Goal: Transaction & Acquisition: Complete application form

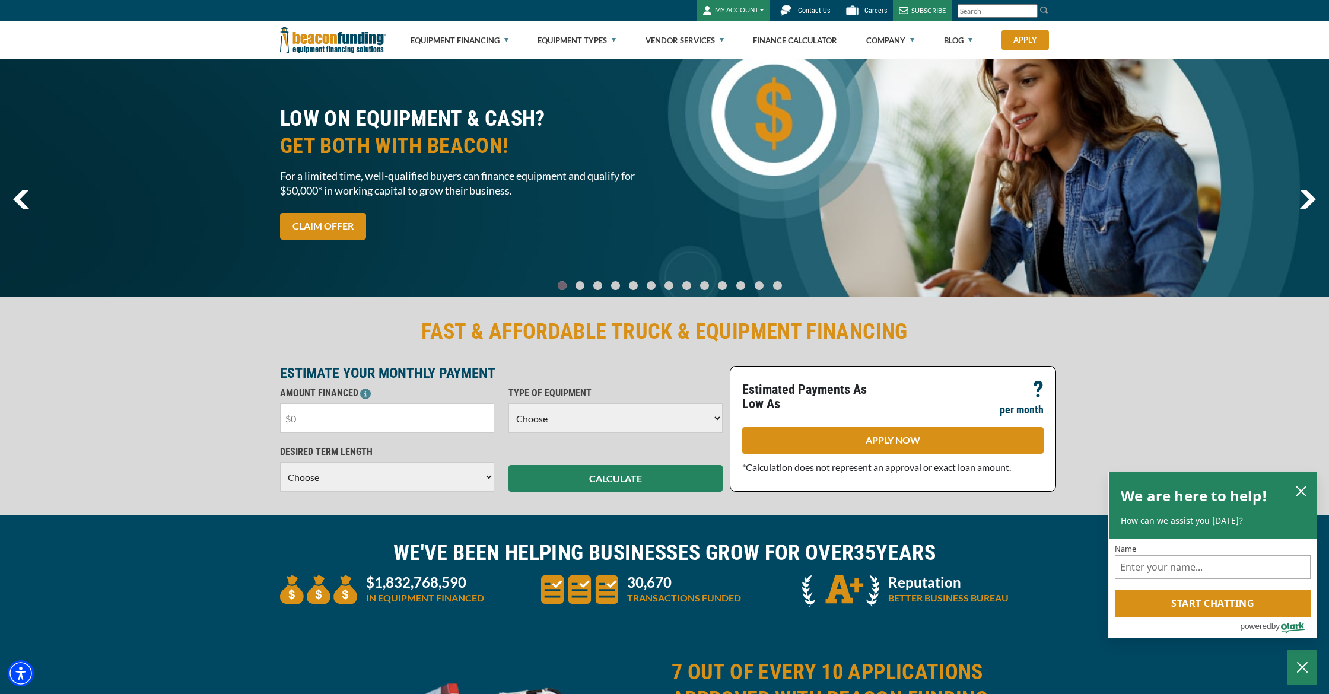
click at [438, 421] on input "text" at bounding box center [387, 419] width 214 height 30
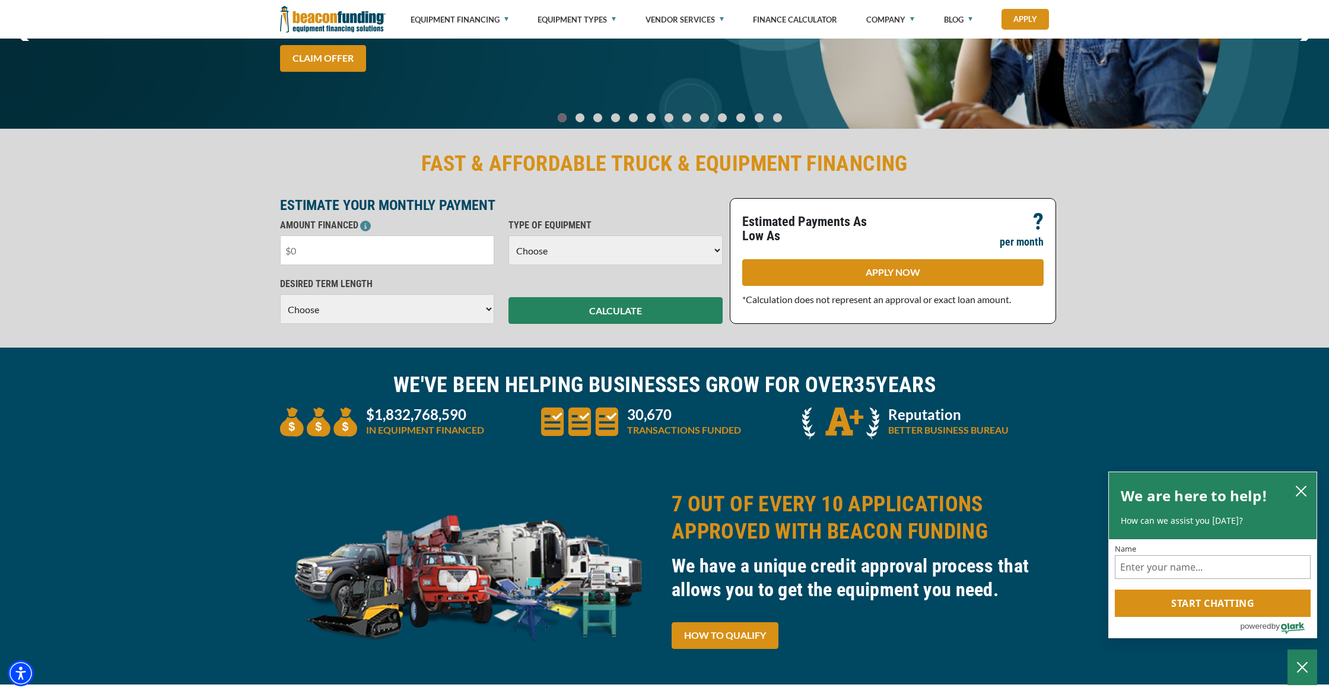
scroll to position [168, 0]
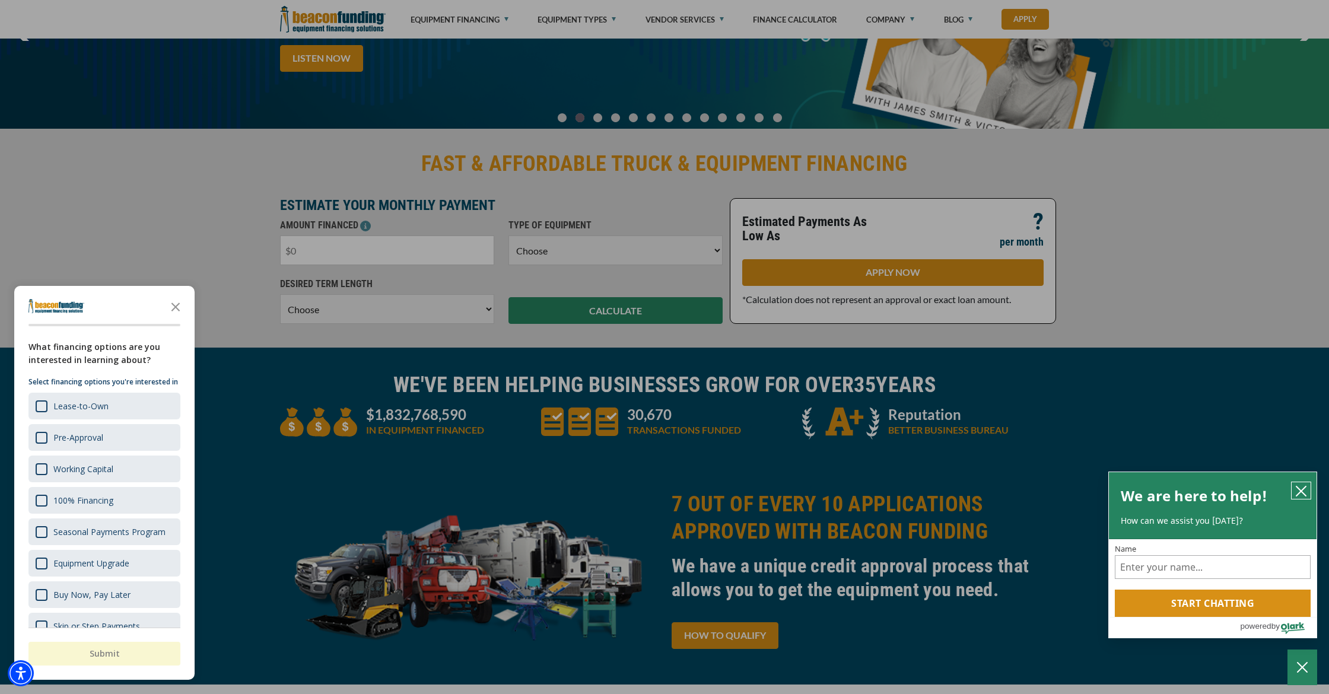
click at [1304, 493] on icon "close chatbox" at bounding box center [1302, 491] width 12 height 12
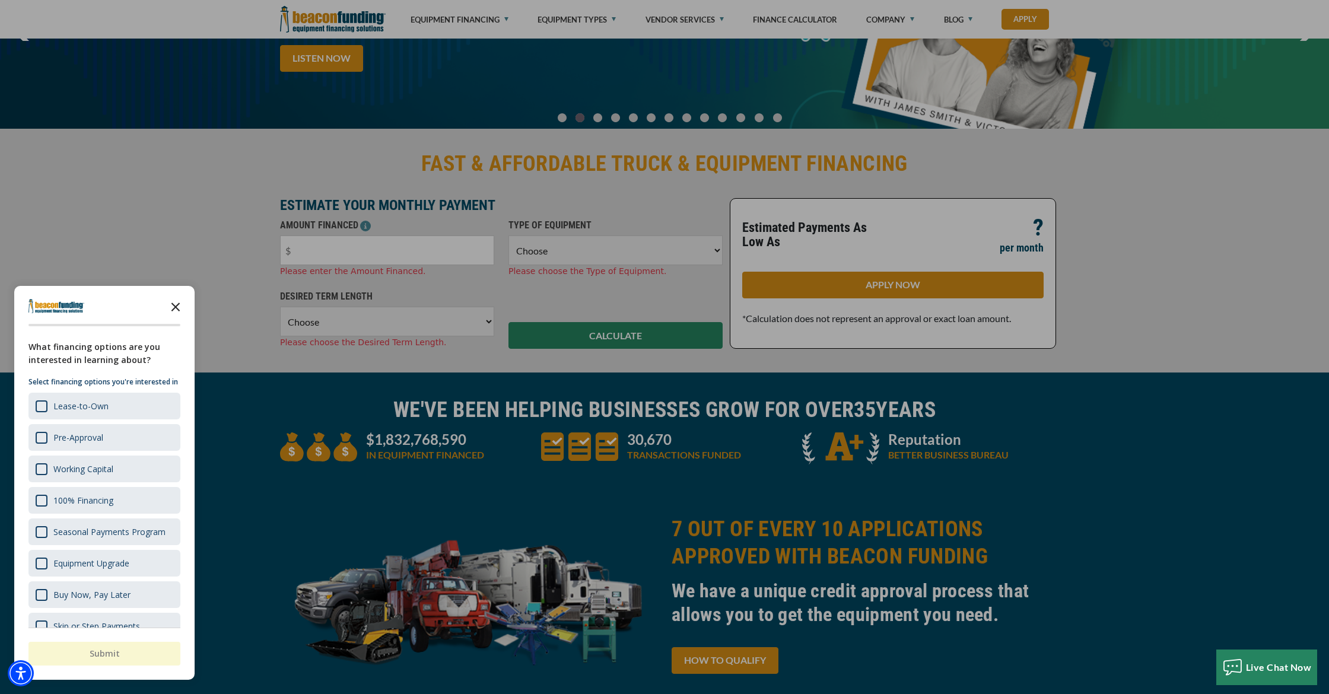
click at [174, 302] on icon "Close the survey" at bounding box center [176, 306] width 24 height 24
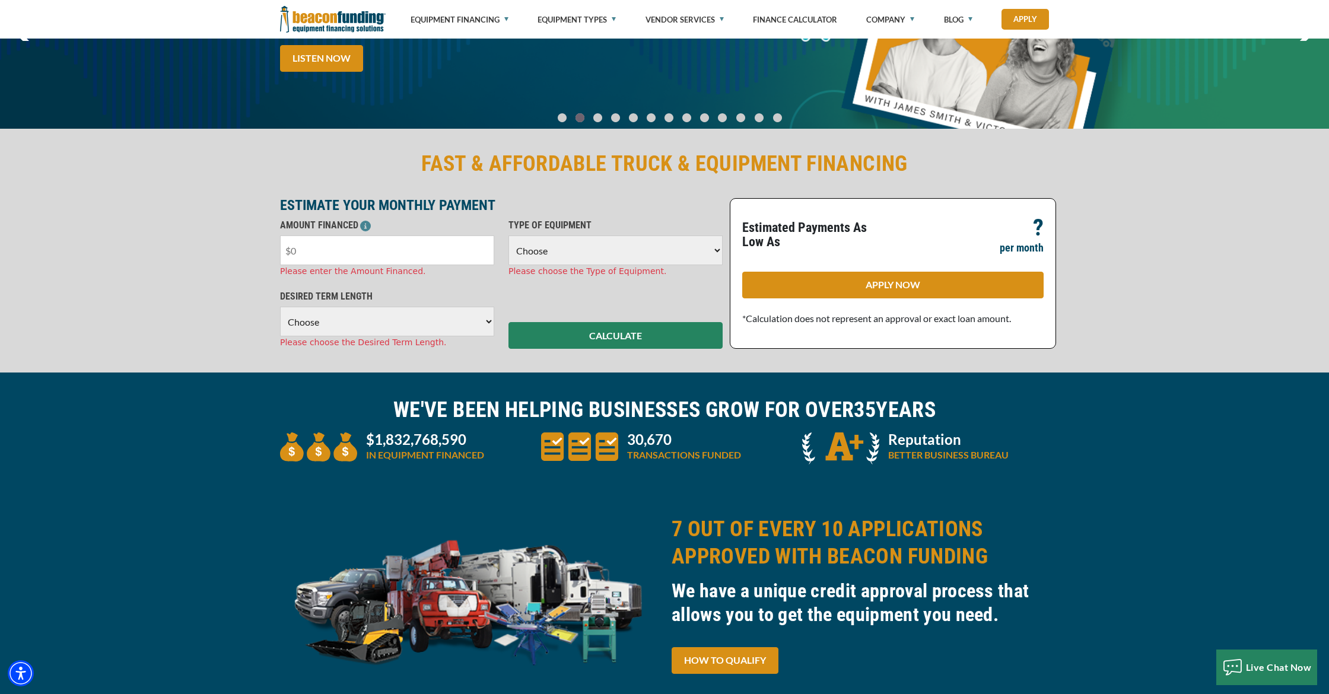
click at [327, 244] on input "text" at bounding box center [387, 251] width 214 height 30
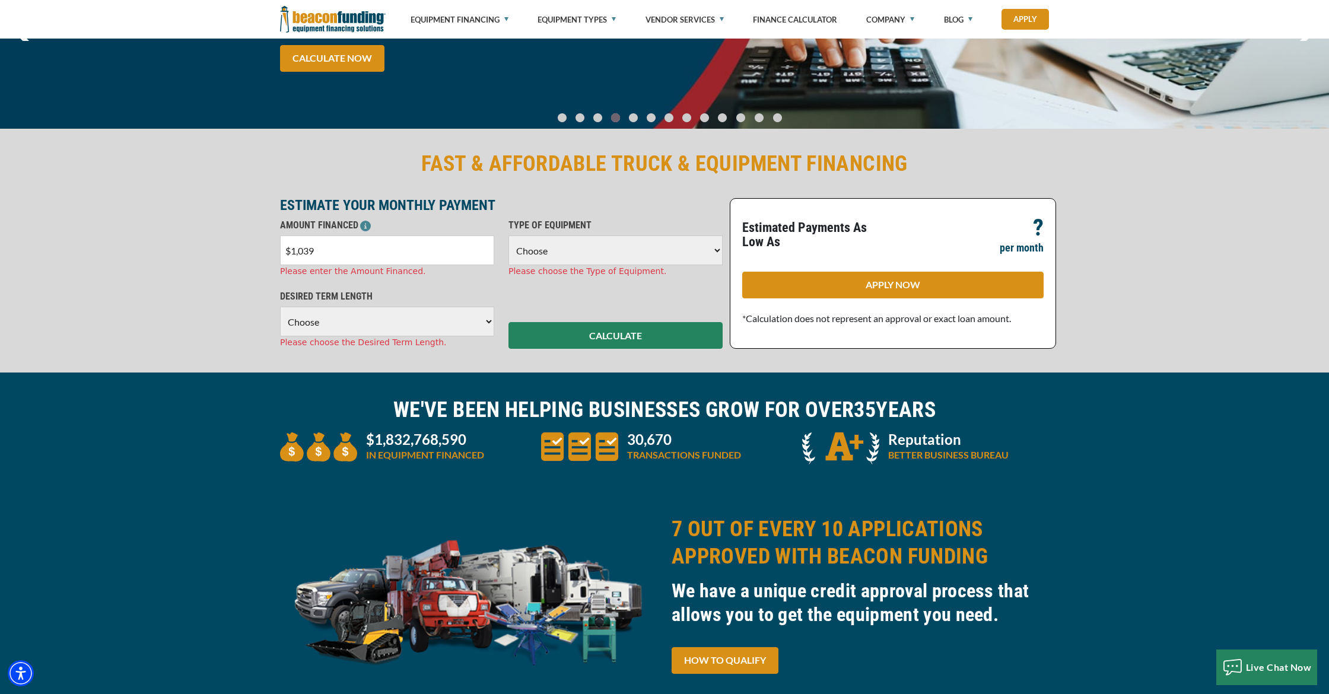
type input "$10,395"
select select "48"
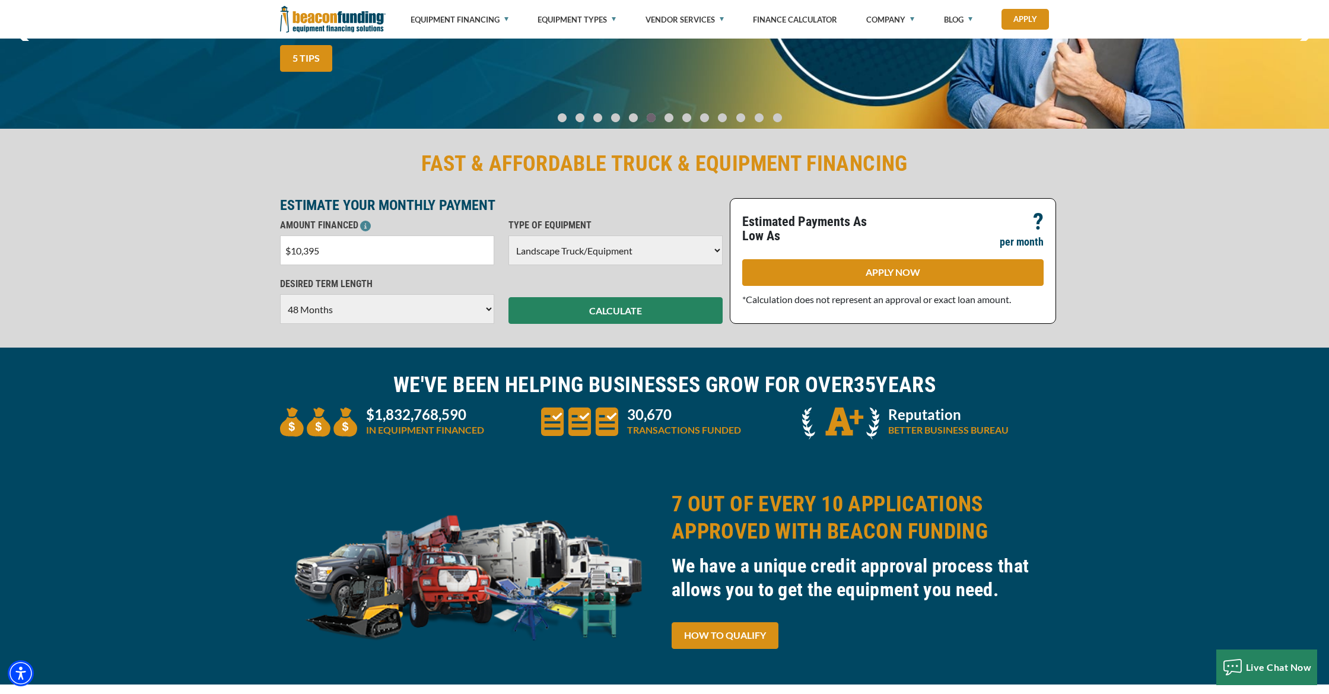
select select "20"
click at [621, 315] on button "CALCULATE" at bounding box center [616, 310] width 214 height 27
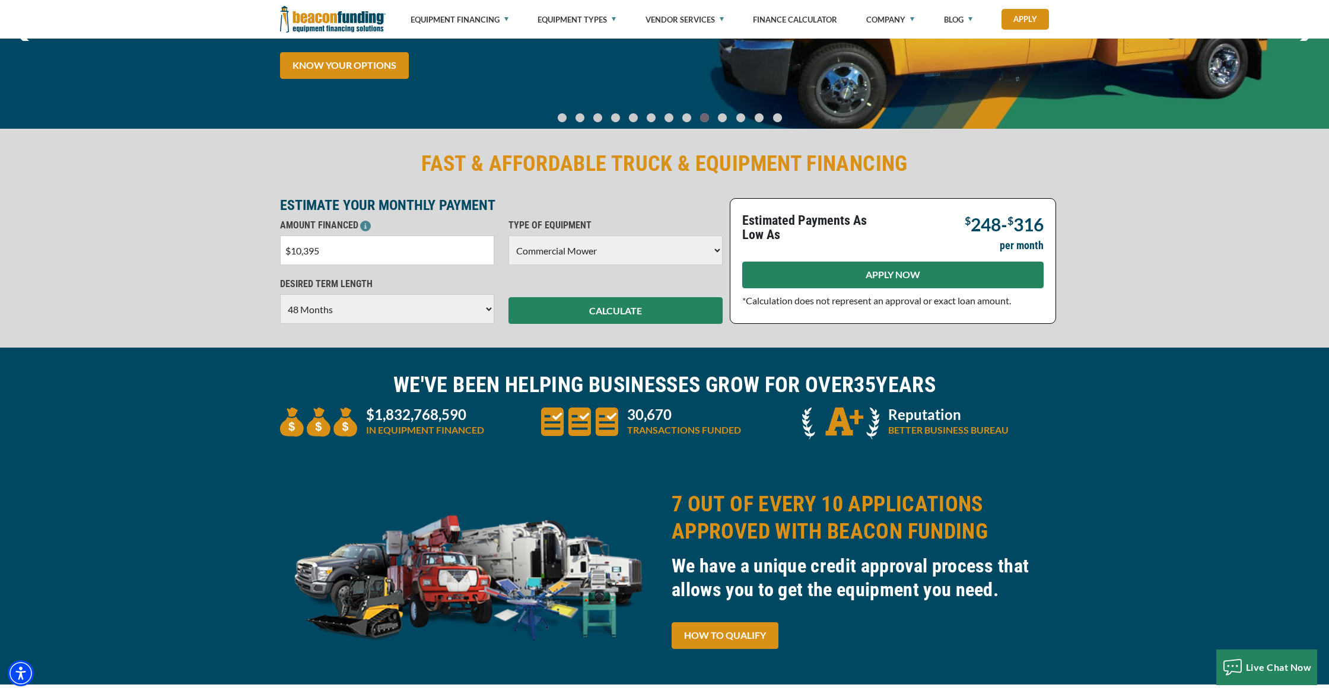
click at [818, 278] on link "APPLY NOW" at bounding box center [892, 275] width 301 height 27
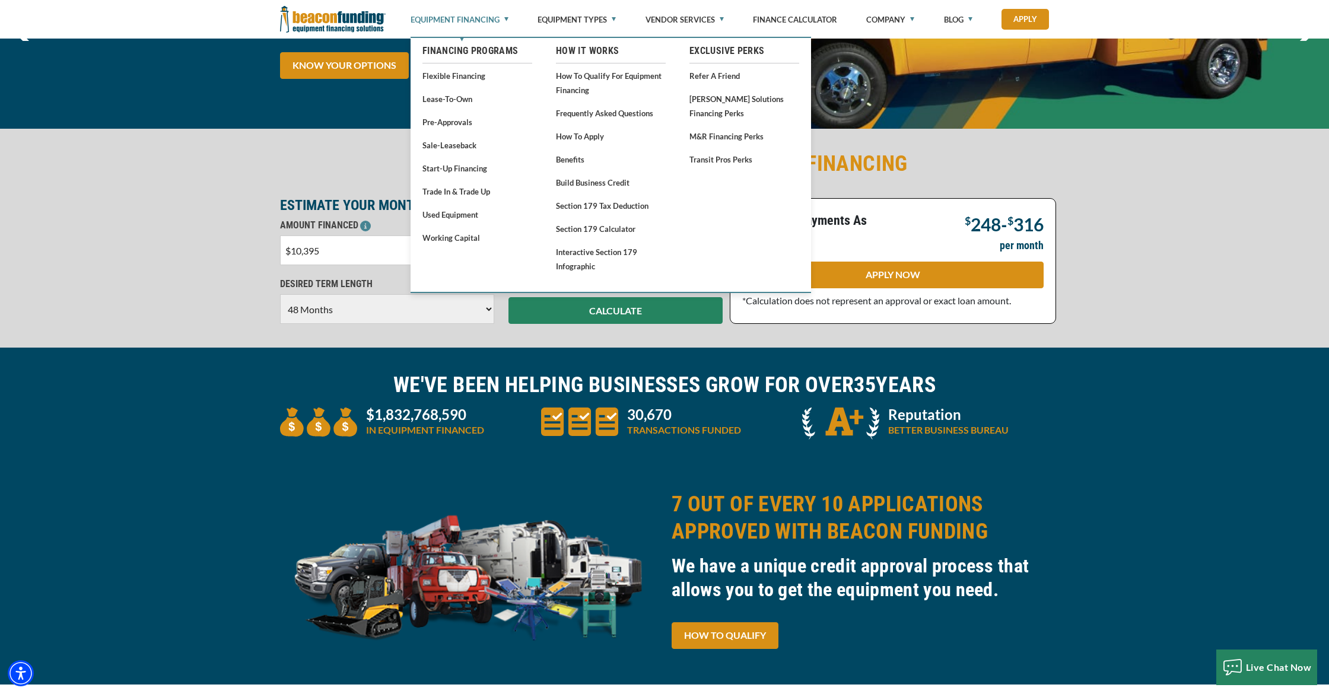
click at [473, 26] on link "Equipment Financing" at bounding box center [460, 19] width 98 height 39
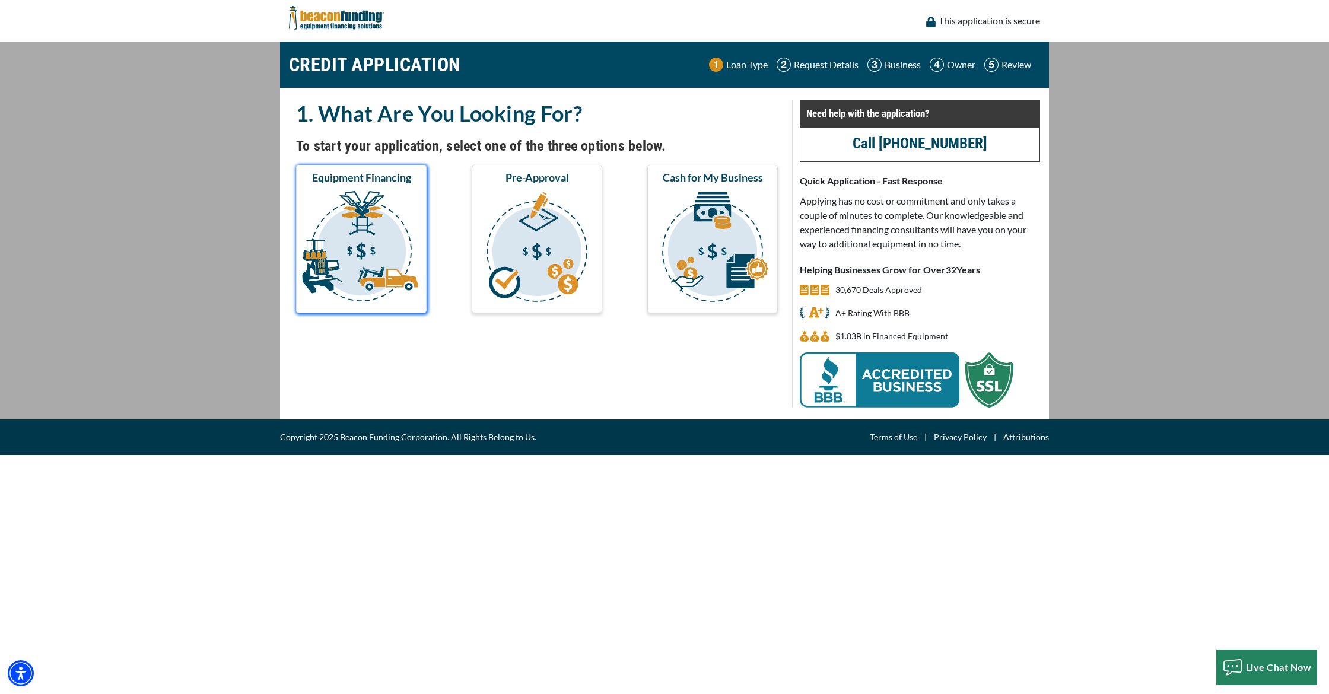
click at [415, 192] on img "submit" at bounding box center [362, 248] width 126 height 119
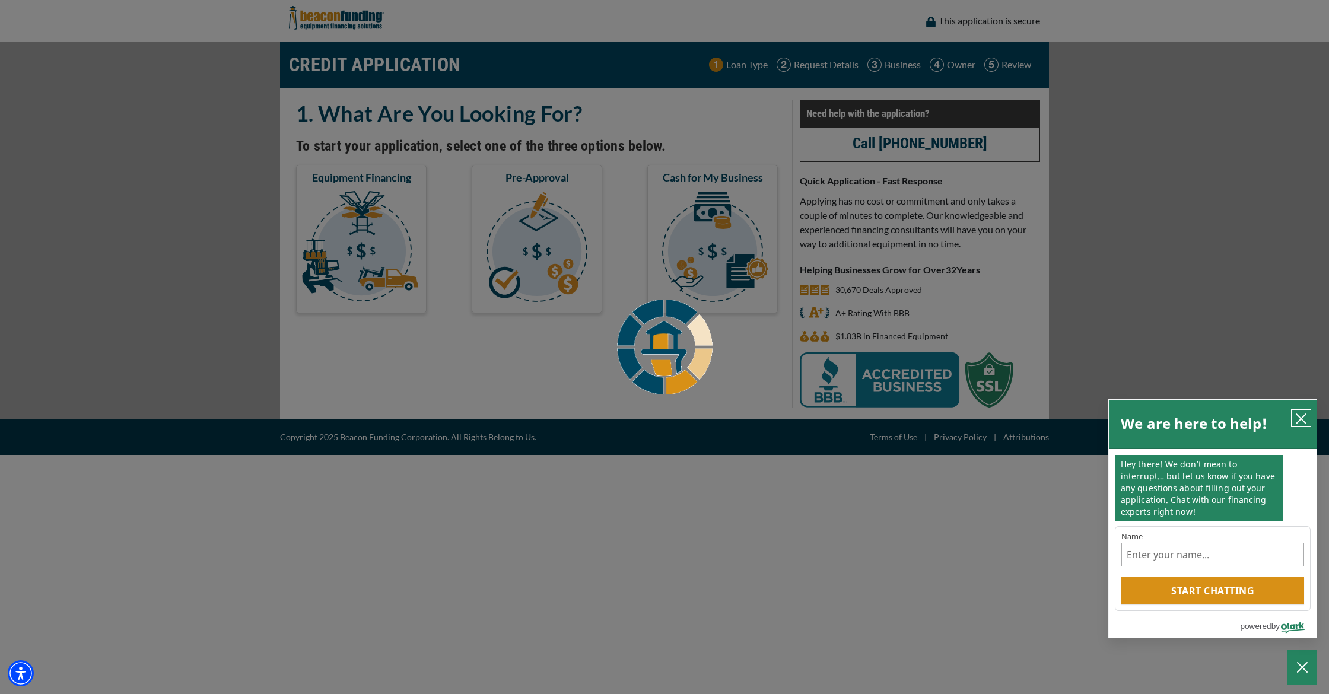
click at [1308, 421] on button "close chatbox" at bounding box center [1301, 418] width 19 height 17
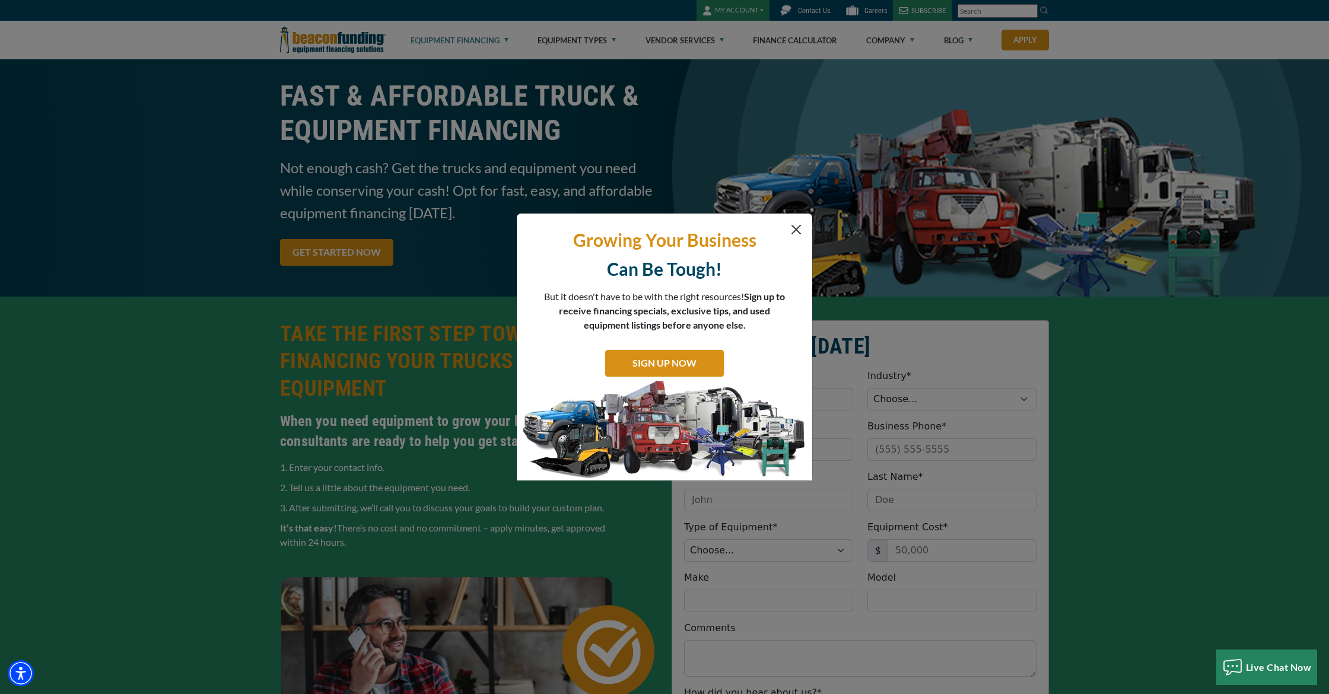
click at [799, 230] on button "Close" at bounding box center [796, 230] width 14 height 14
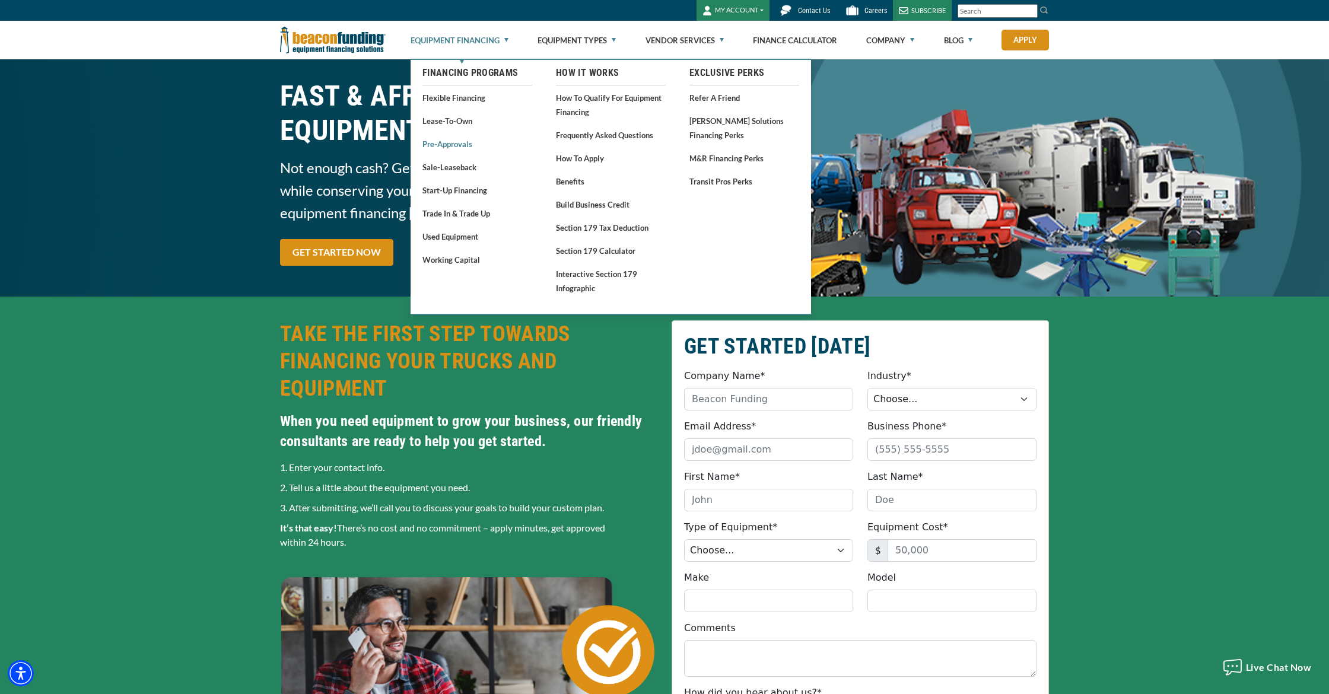
click at [449, 139] on link "Pre-approvals" at bounding box center [478, 143] width 110 height 15
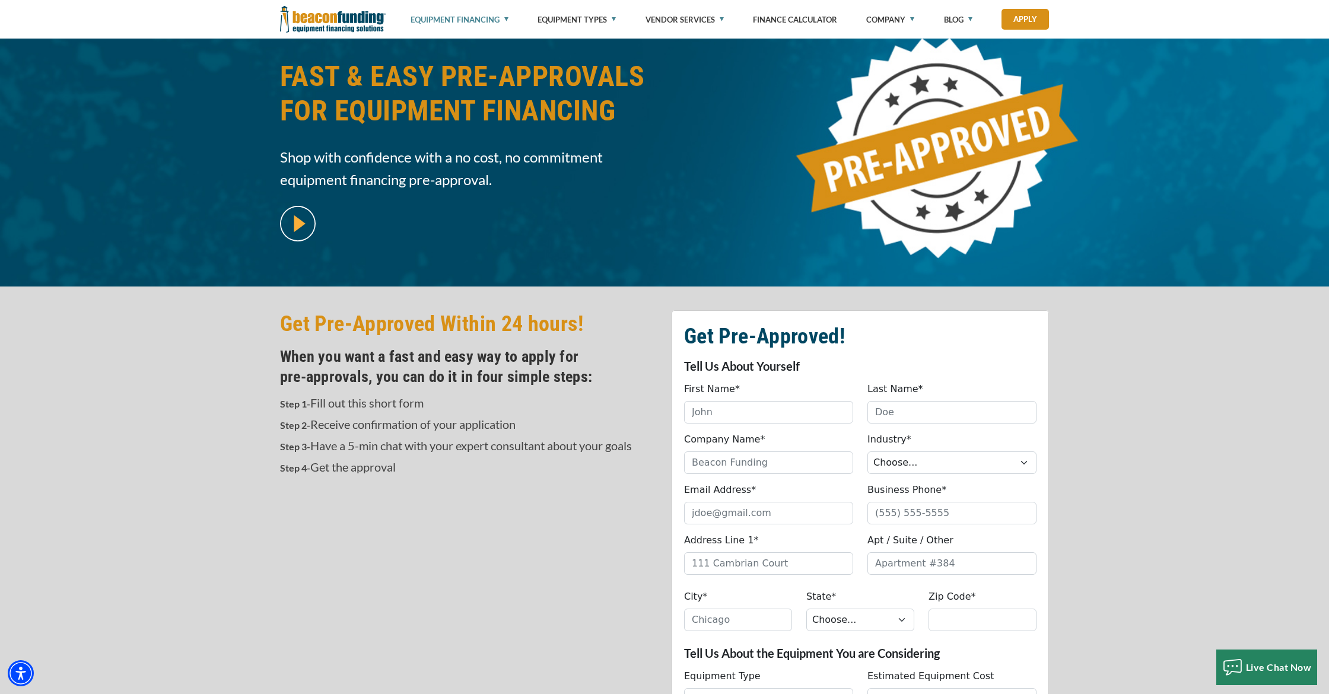
scroll to position [78, 1]
drag, startPoint x: 344, startPoint y: 355, endPoint x: 437, endPoint y: 358, distance: 92.6
click at [437, 358] on h4 "When you want a fast and easy way to apply for pre‑approvals, you can do it in …" at bounding box center [468, 367] width 377 height 40
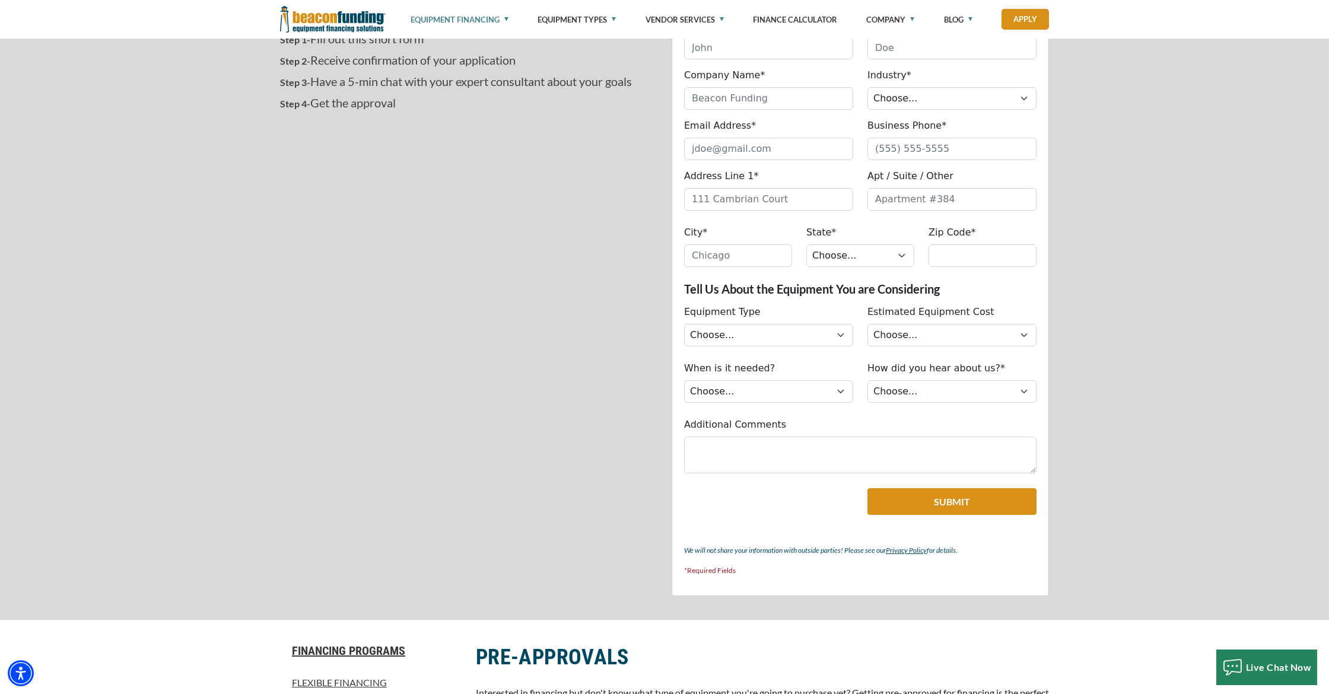
scroll to position [443, 0]
click at [471, 22] on link "Equipment Financing" at bounding box center [460, 19] width 98 height 39
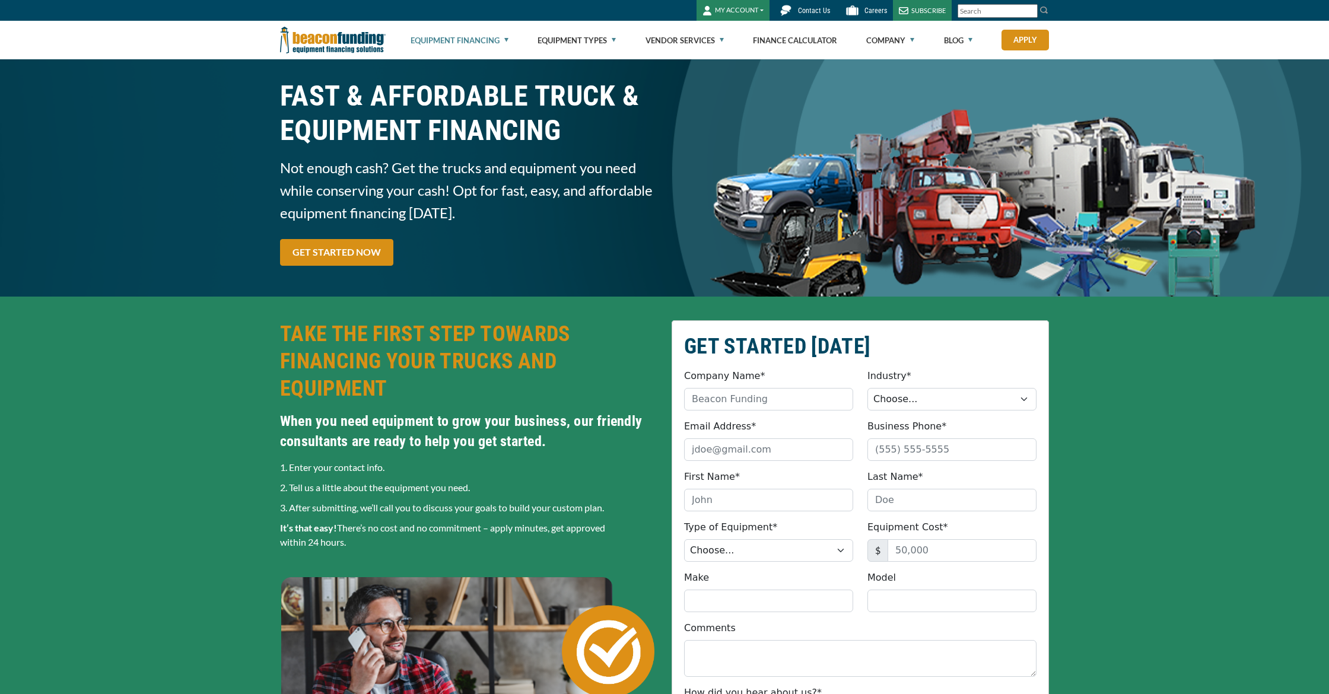
click at [480, 43] on link "Equipment Financing" at bounding box center [460, 40] width 98 height 38
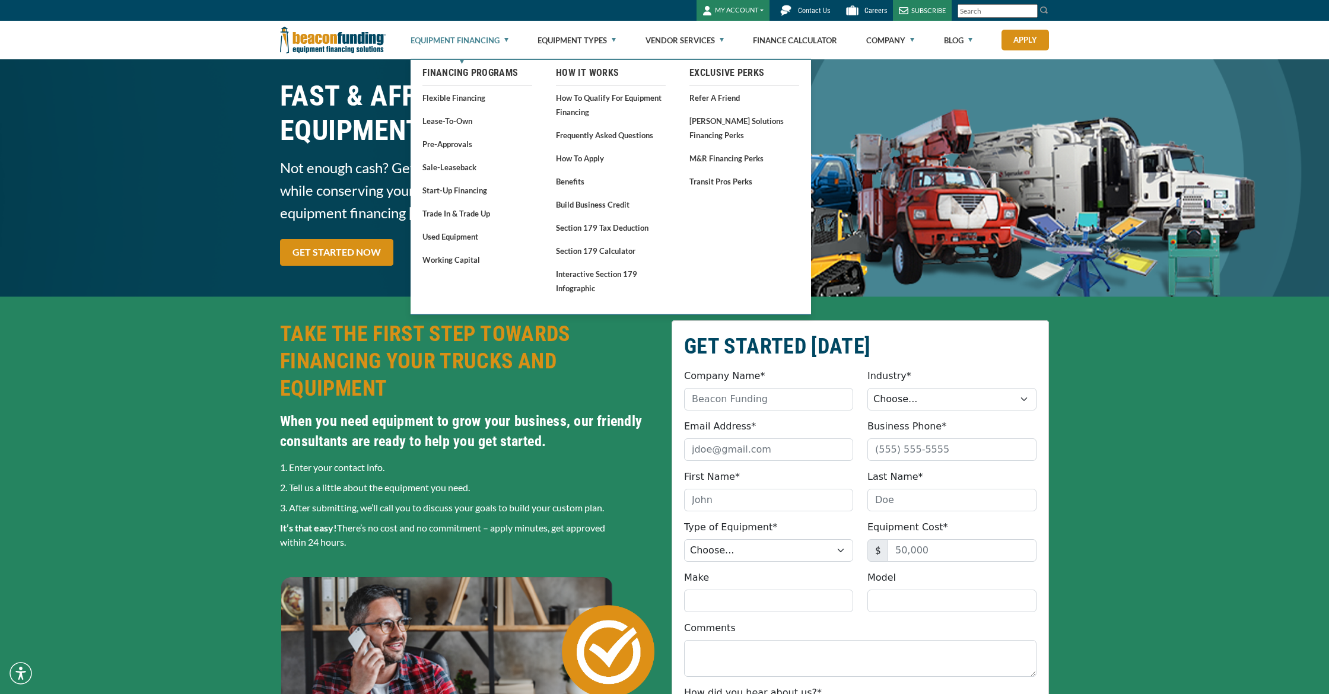
click at [497, 41] on link "Equipment Financing" at bounding box center [460, 40] width 98 height 38
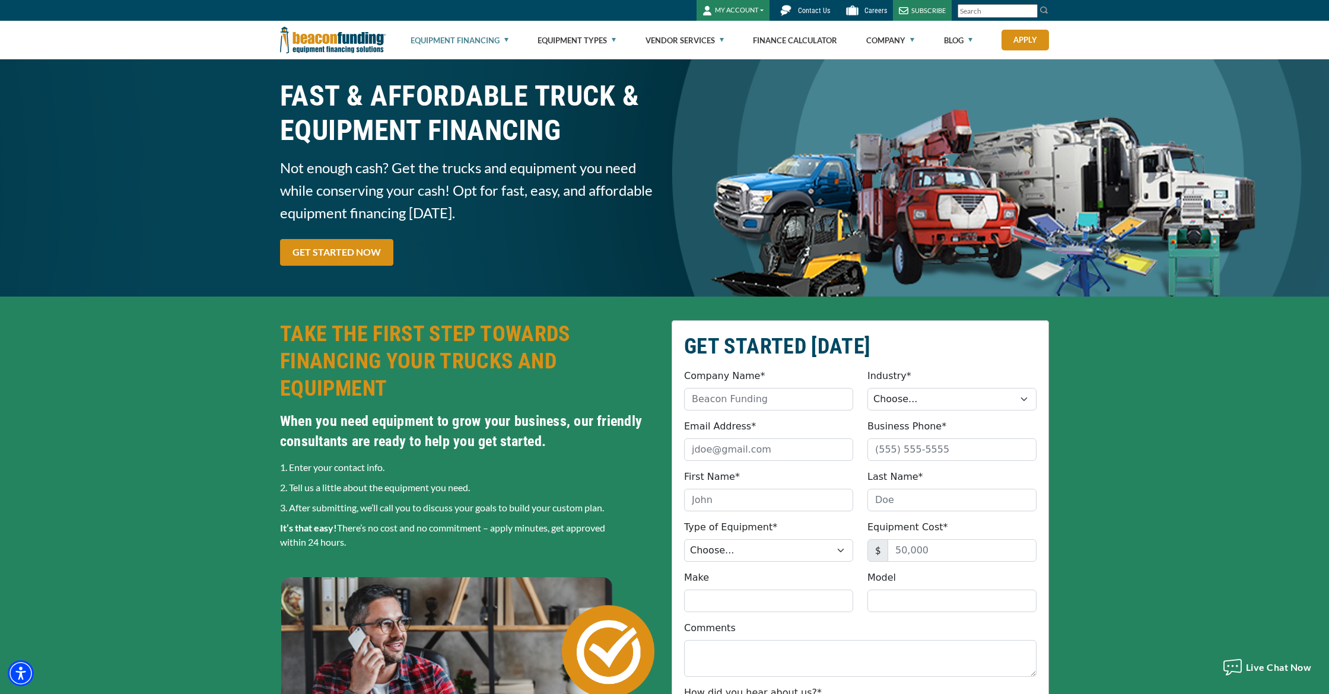
click at [504, 38] on link "Equipment Financing" at bounding box center [460, 40] width 98 height 38
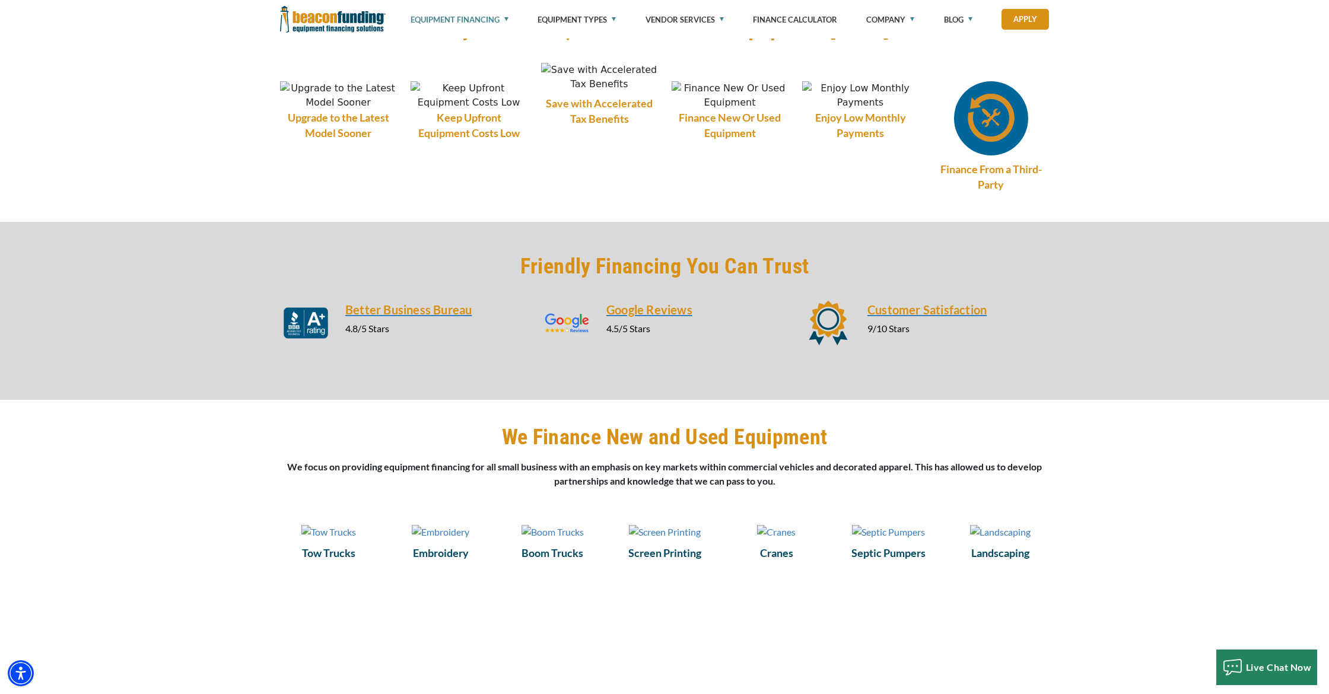
scroll to position [1096, 0]
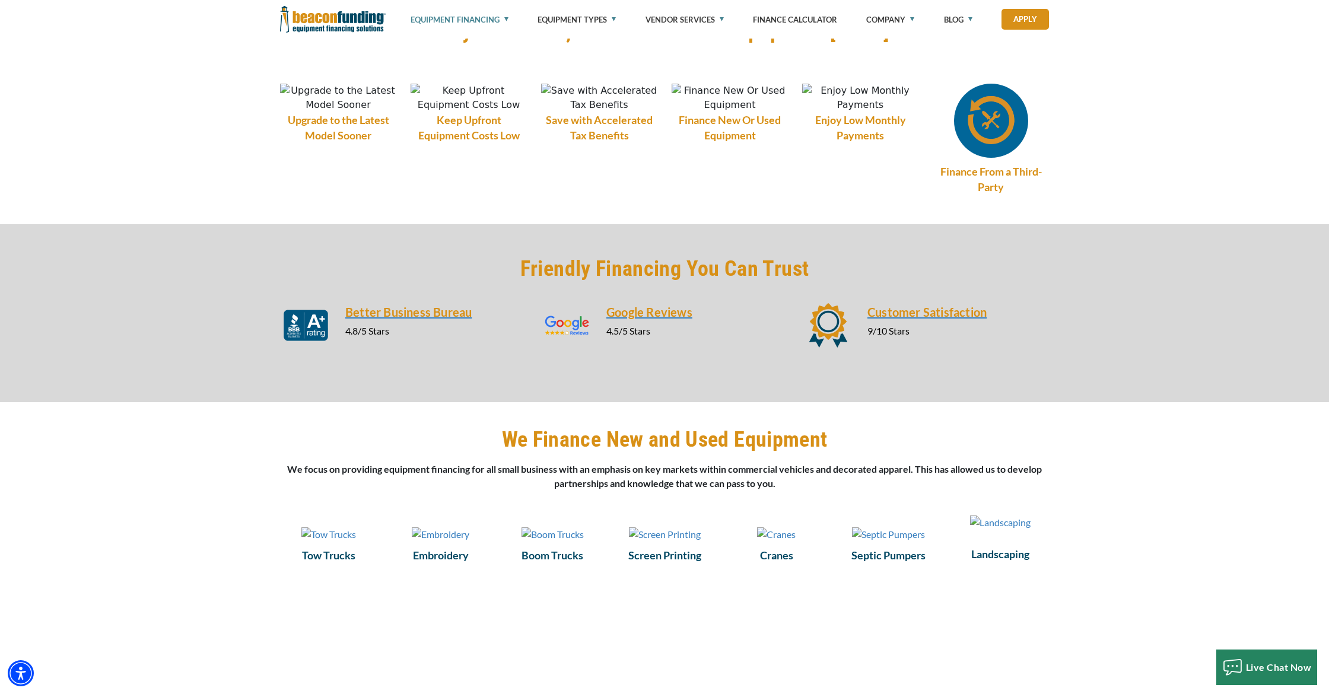
click at [980, 530] on img at bounding box center [1000, 523] width 61 height 14
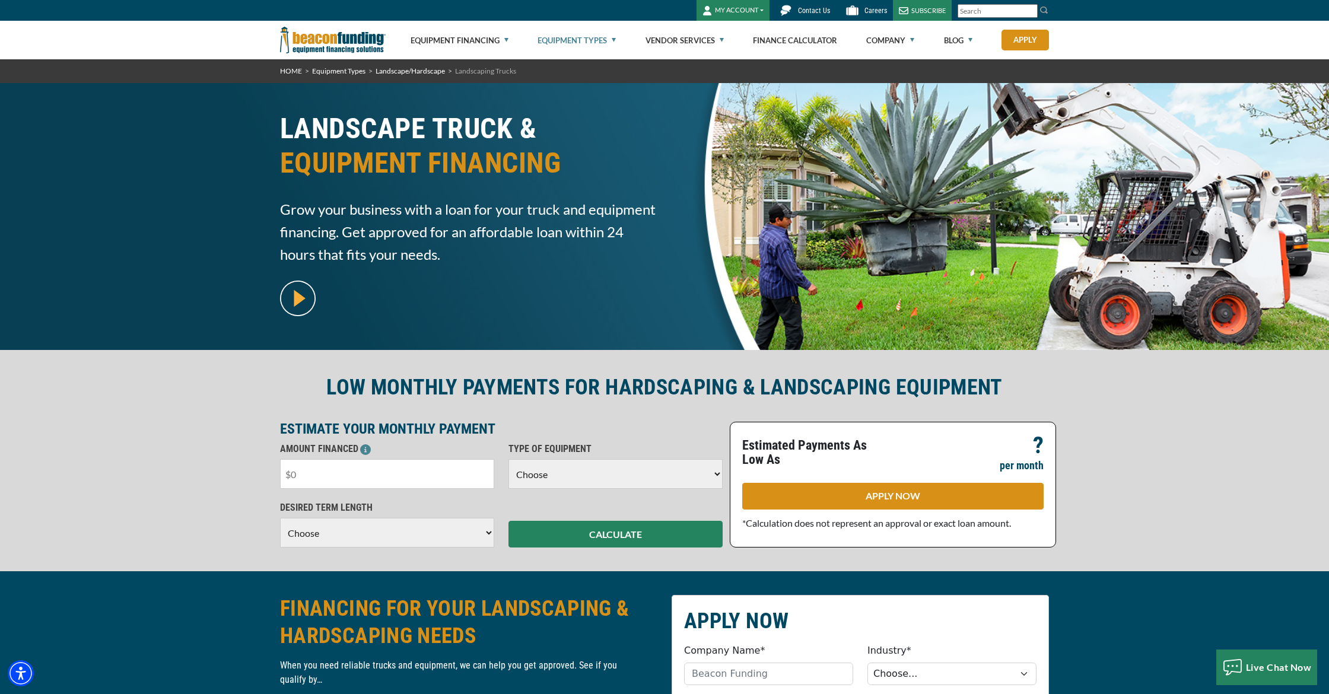
click at [406, 477] on input "text" at bounding box center [387, 474] width 214 height 30
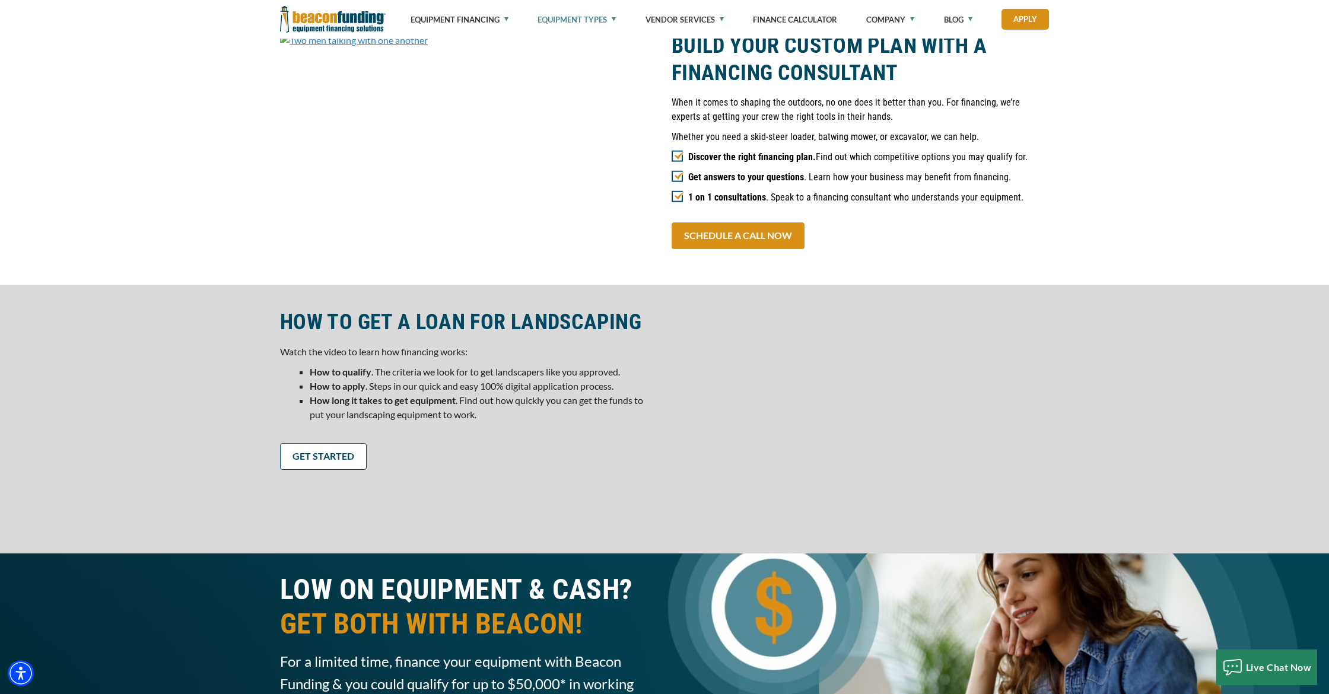
scroll to position [1307, 0]
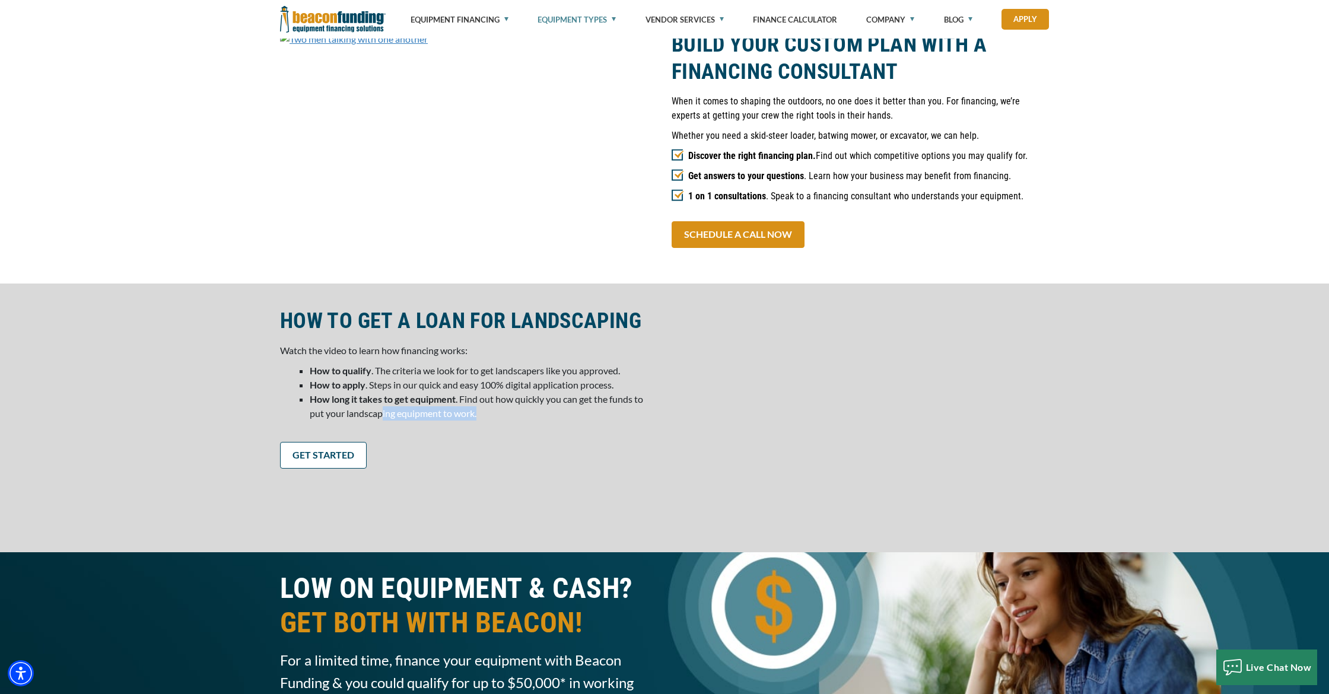
drag, startPoint x: 389, startPoint y: 443, endPoint x: 447, endPoint y: 450, distance: 57.9
click at [447, 421] on li "How long it takes to get equipment . Find out how quickly you can get the funds…" at bounding box center [484, 406] width 348 height 28
drag, startPoint x: 434, startPoint y: 419, endPoint x: 468, endPoint y: 427, distance: 34.7
click at [468, 421] on ul "How to qualify . The criteria we look for to get landscapers like you approved.…" at bounding box center [474, 392] width 367 height 57
click at [468, 421] on li "How long it takes to get equipment . Find out how quickly you can get the funds…" at bounding box center [484, 406] width 348 height 28
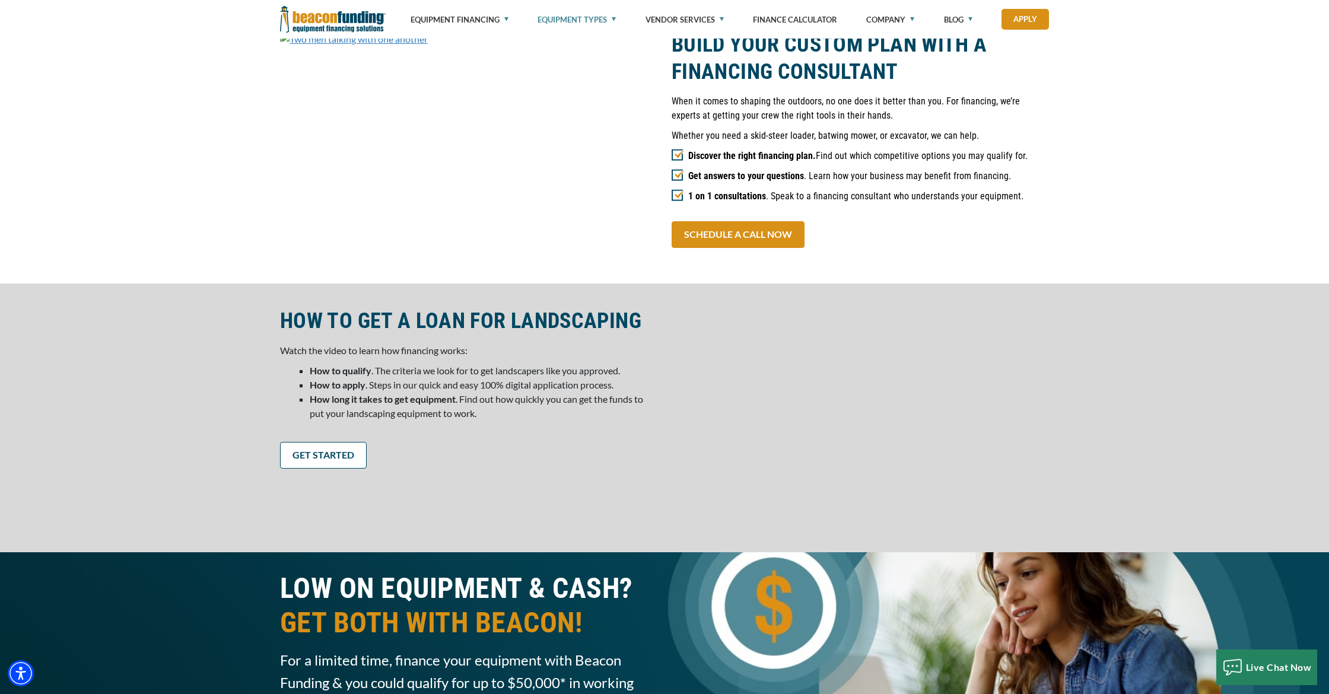
scroll to position [1311, 0]
